Goal: Task Accomplishment & Management: Manage account settings

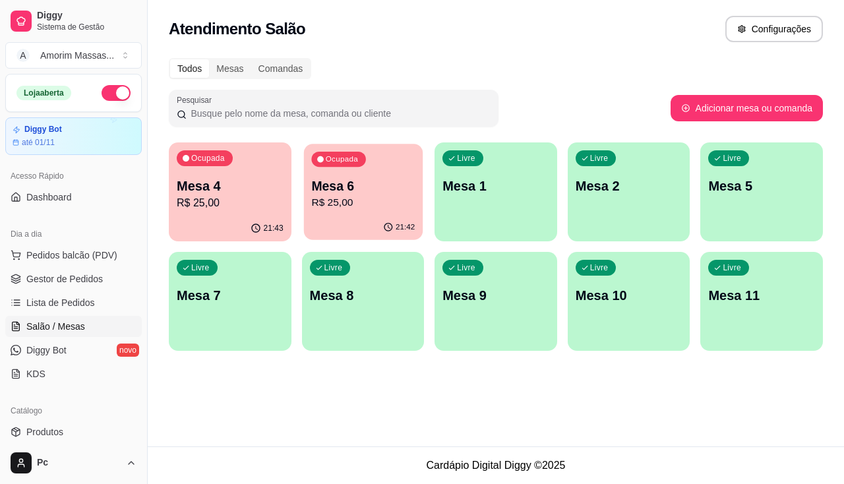
click at [368, 192] on p "Mesa 6" at bounding box center [362, 186] width 103 height 18
click at [61, 278] on span "Gestor de Pedidos" at bounding box center [64, 278] width 76 height 13
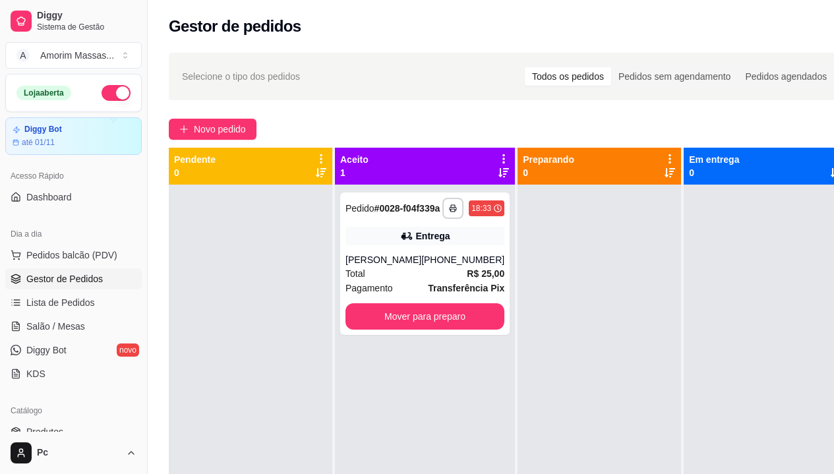
click at [614, 37] on div "Gestor de pedidos" at bounding box center [509, 22] width 722 height 45
click at [393, 320] on button "Mover para preparo" at bounding box center [424, 316] width 159 height 26
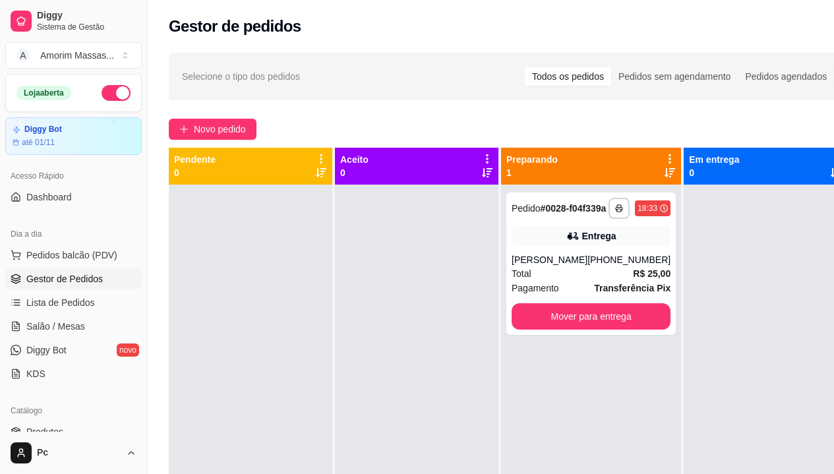
click at [397, 259] on div at bounding box center [416, 422] width 163 height 474
click at [411, 322] on div at bounding box center [416, 422] width 163 height 474
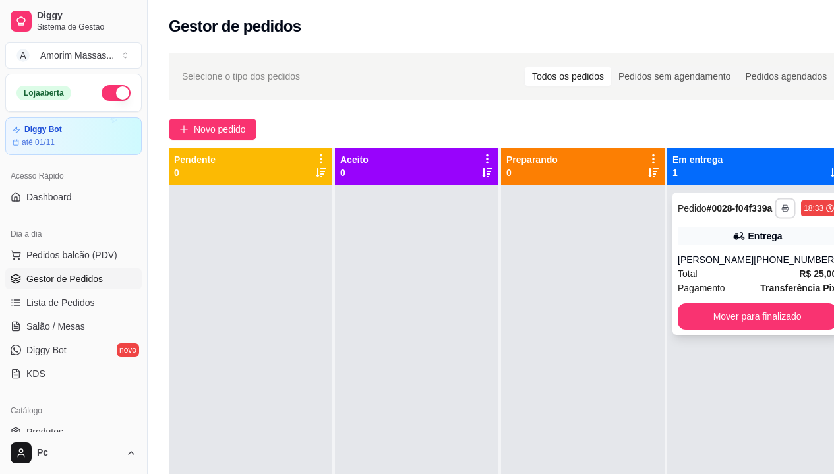
click at [781, 212] on icon "button" at bounding box center [785, 208] width 8 height 8
click at [740, 233] on h4 "Escolha a impressora" at bounding box center [734, 237] width 96 height 13
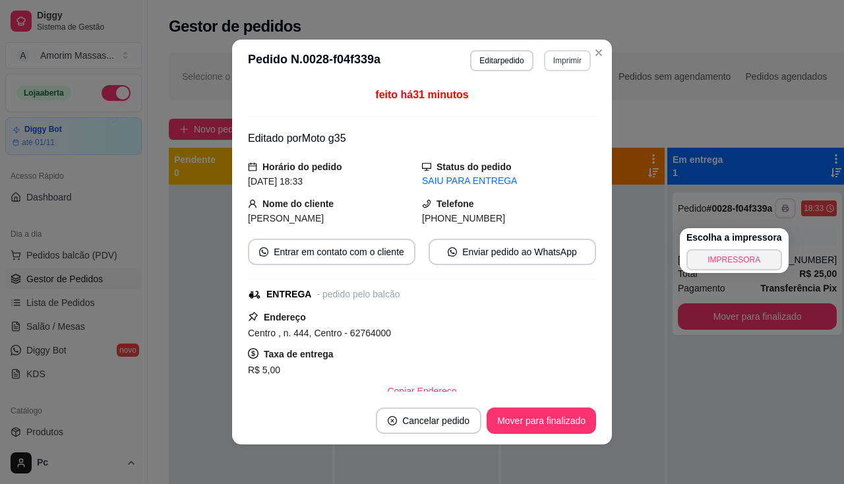
click at [559, 63] on button "Imprimir" at bounding box center [567, 60] width 47 height 21
click at [537, 107] on button "IMPRESSORA" at bounding box center [539, 106] width 92 height 20
